Goal: Information Seeking & Learning: Learn about a topic

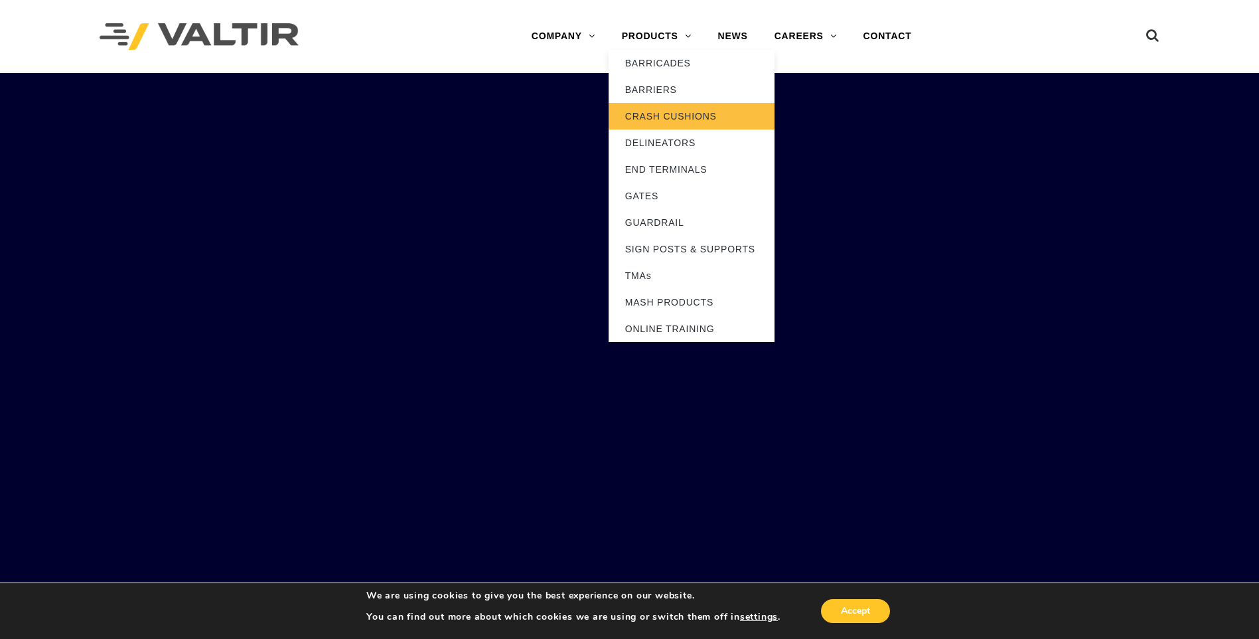
click at [667, 117] on link "CRASH CUSHIONS" at bounding box center [692, 116] width 166 height 27
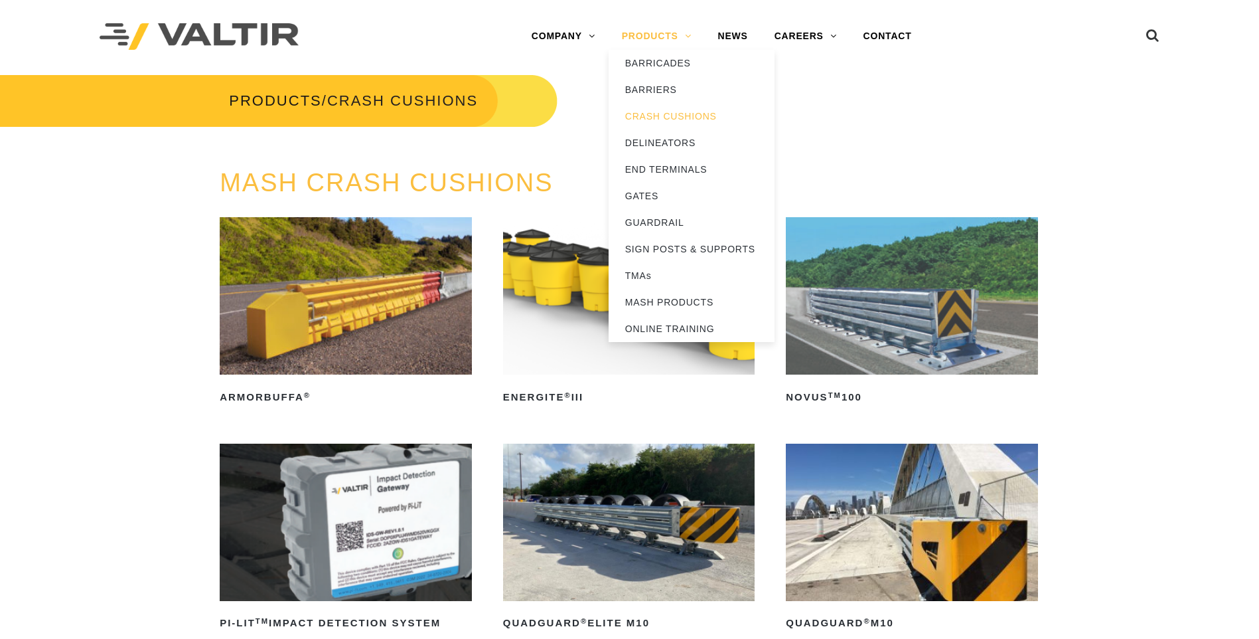
click at [683, 40] on link "PRODUCTS" at bounding box center [657, 36] width 96 height 27
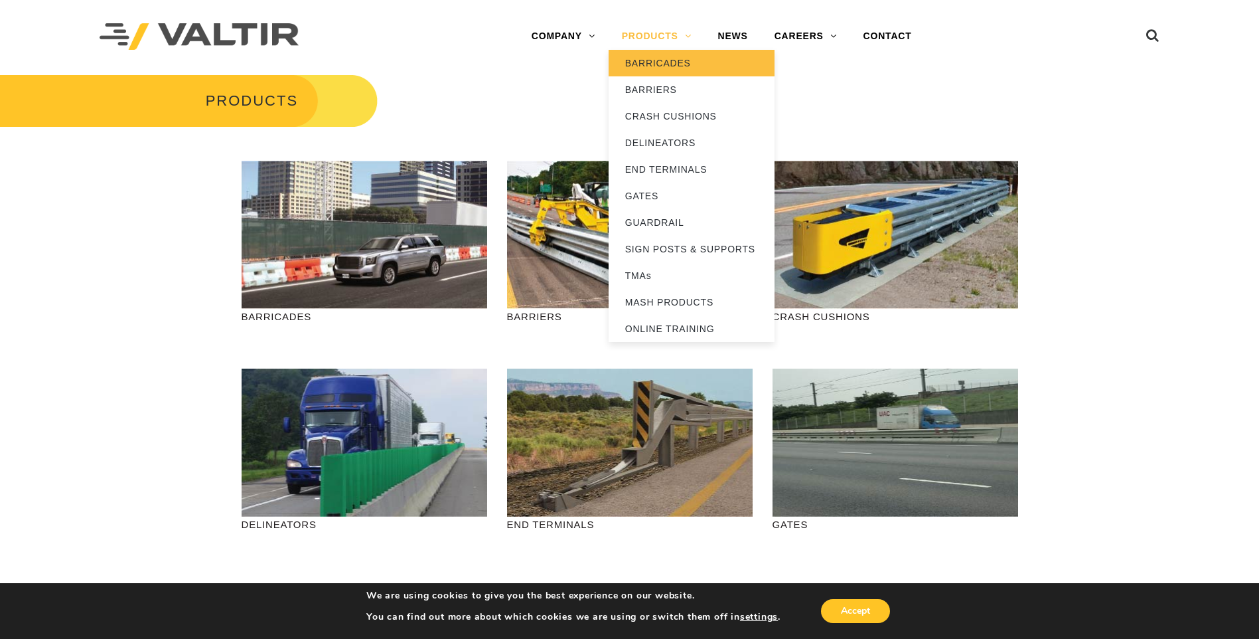
click at [675, 63] on link "BARRICADES" at bounding box center [692, 63] width 166 height 27
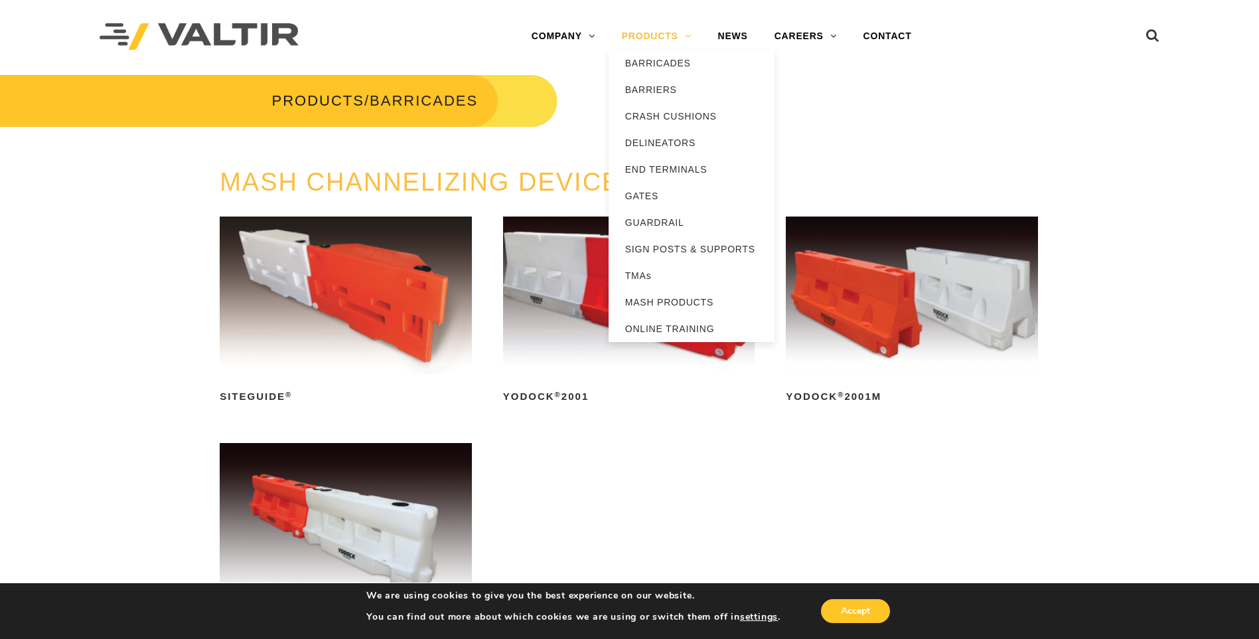
click at [679, 39] on link "PRODUCTS" at bounding box center [657, 36] width 96 height 27
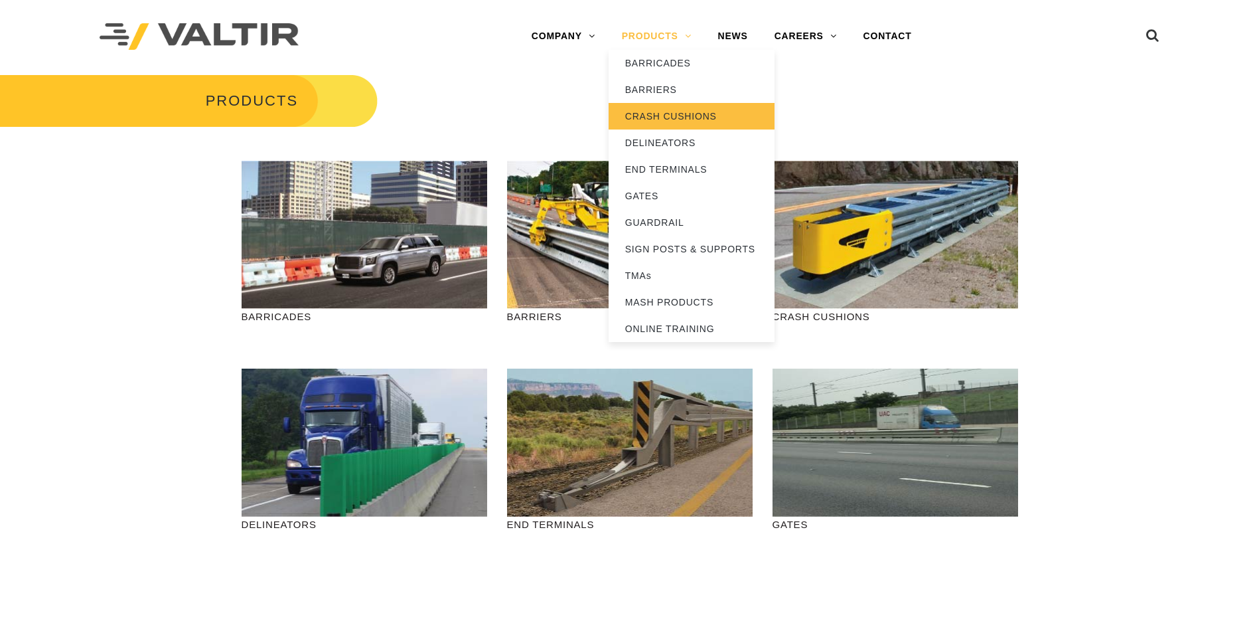
click at [674, 112] on link "CRASH CUSHIONS" at bounding box center [692, 116] width 166 height 27
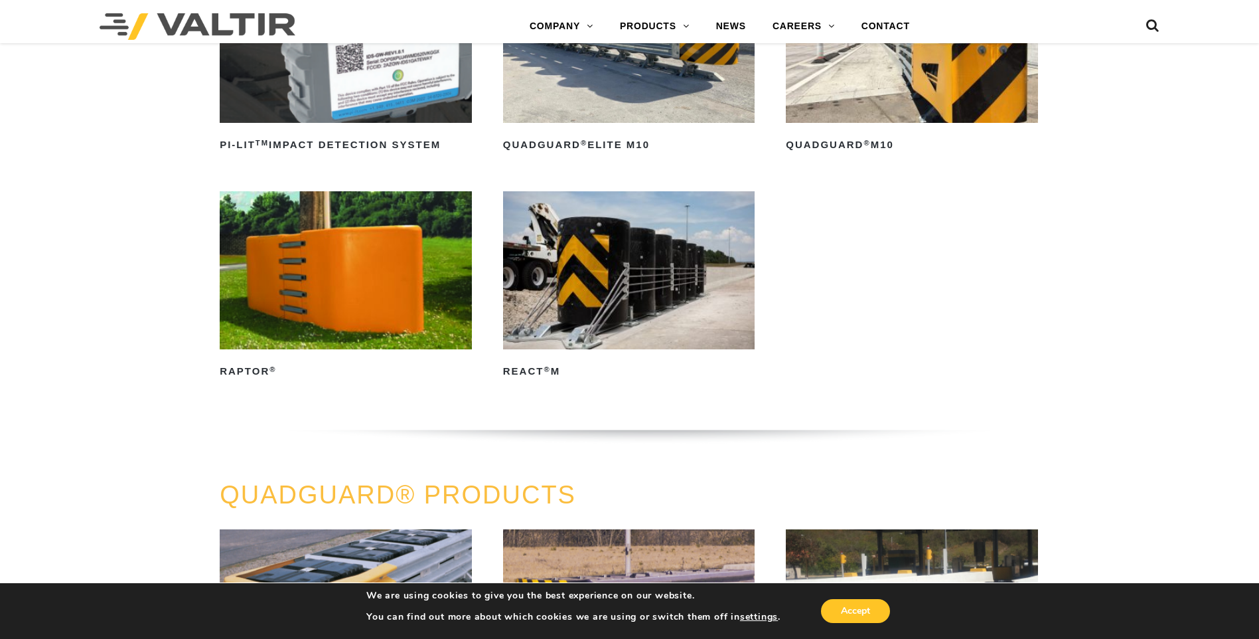
scroll to position [465, 0]
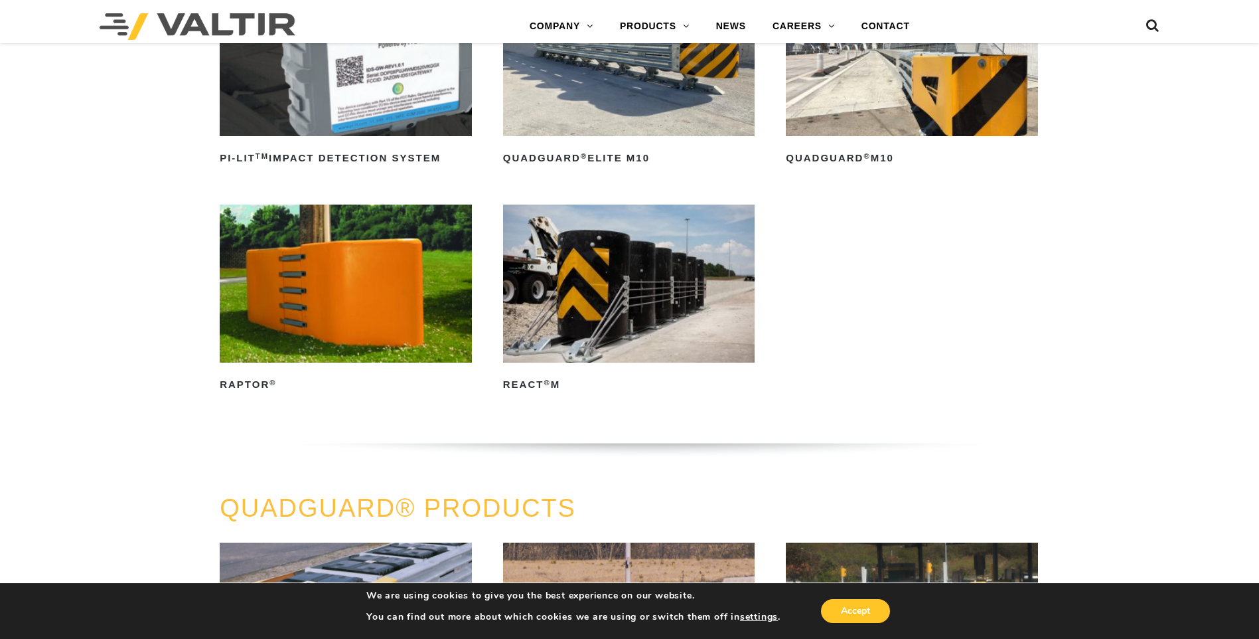
click at [325, 303] on img at bounding box center [346, 282] width 252 height 157
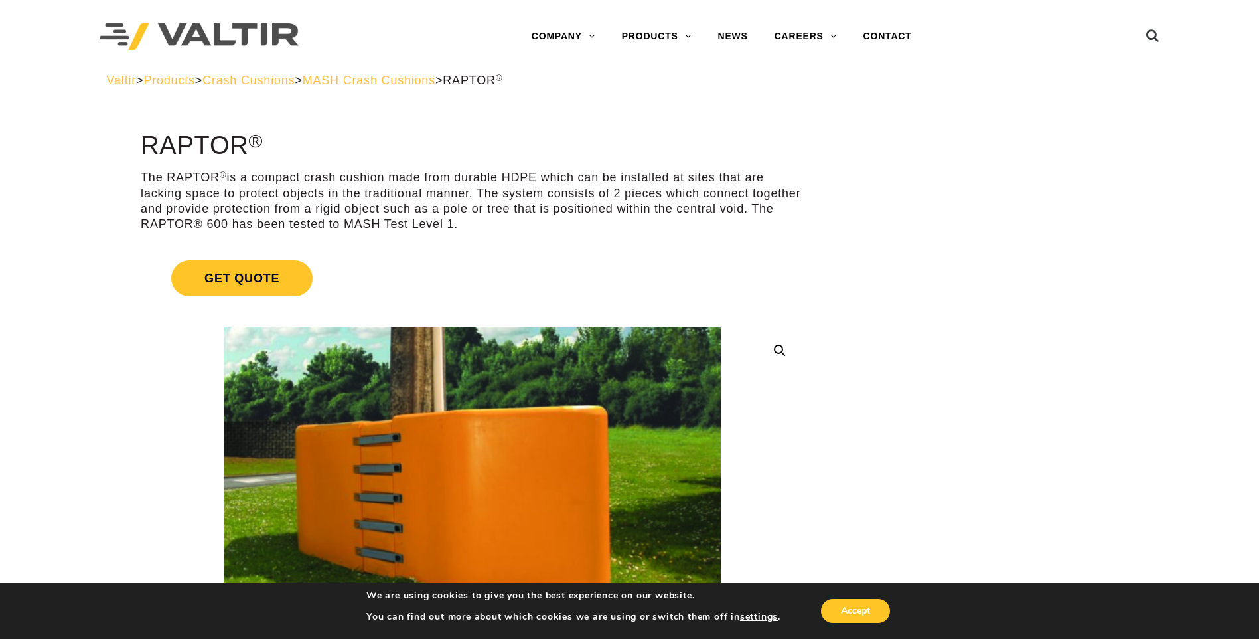
click at [435, 80] on span "MASH Crash Cushions" at bounding box center [369, 80] width 133 height 13
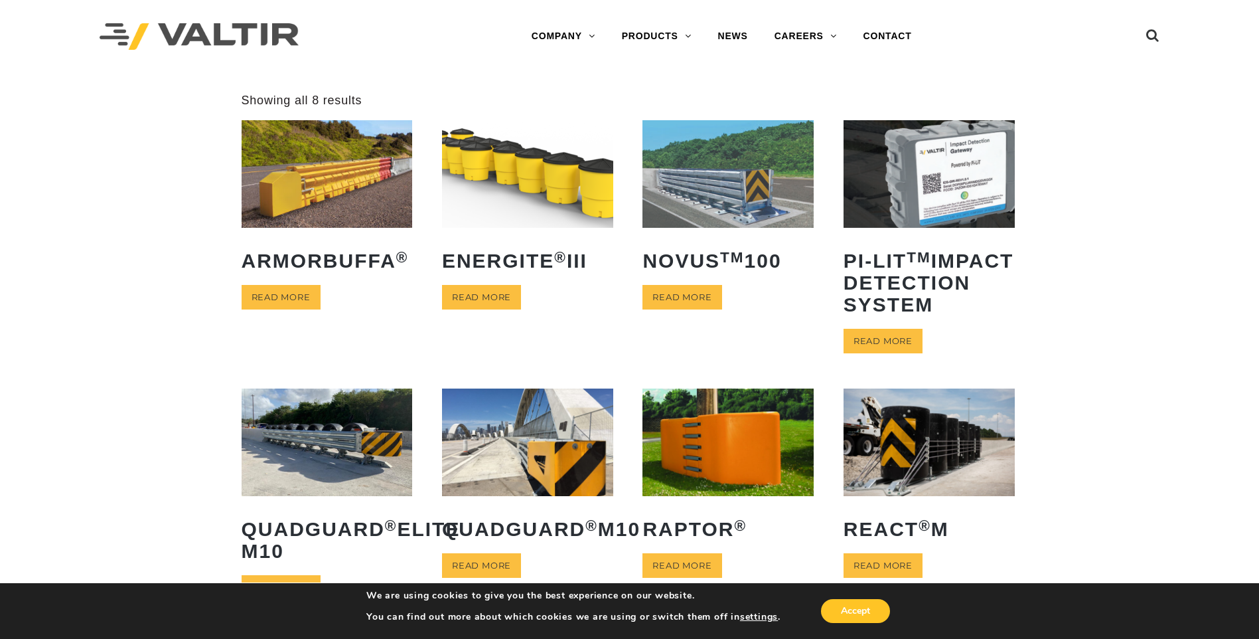
click at [330, 174] on img at bounding box center [327, 173] width 171 height 107
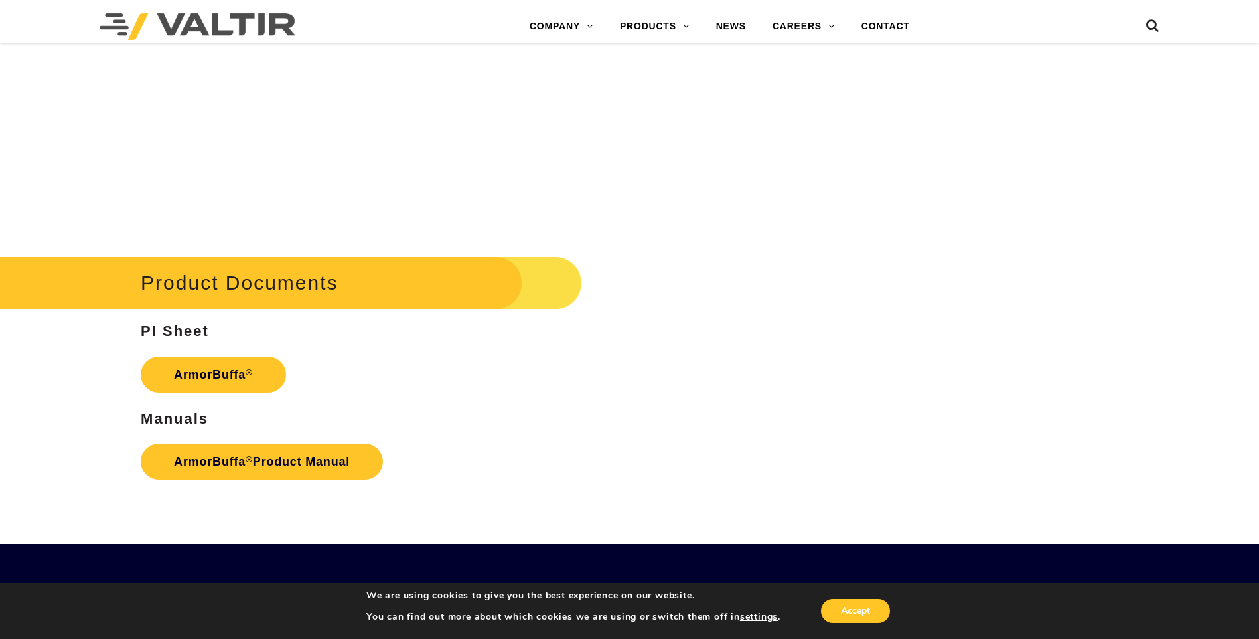
scroll to position [1679, 0]
